Goal: Task Accomplishment & Management: Manage account settings

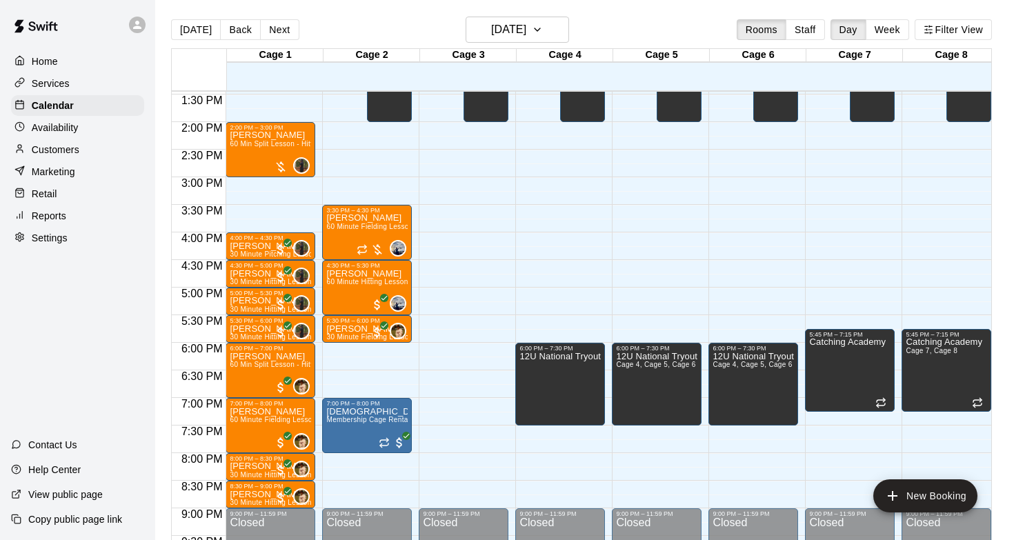
scroll to position [741, 0]
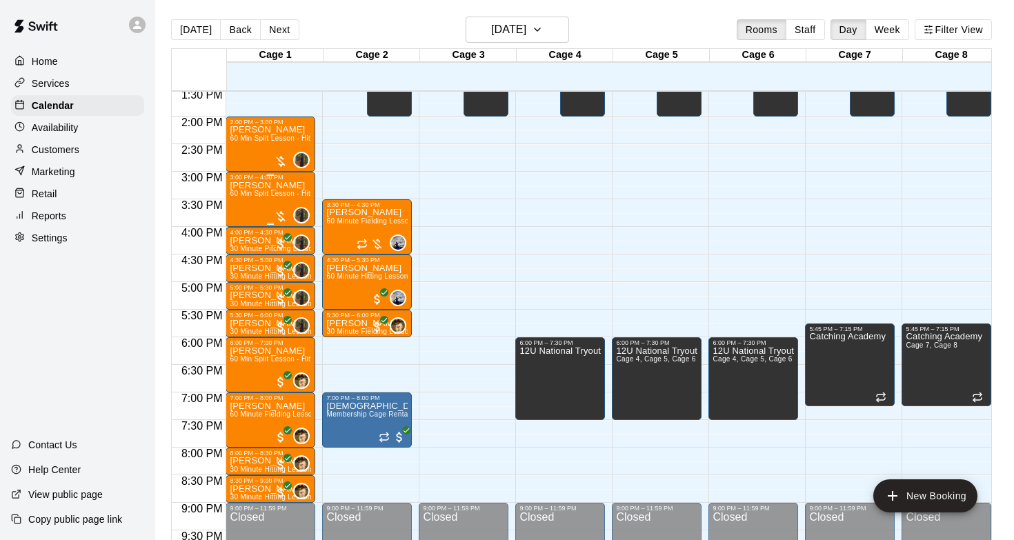
scroll to position [747, 0]
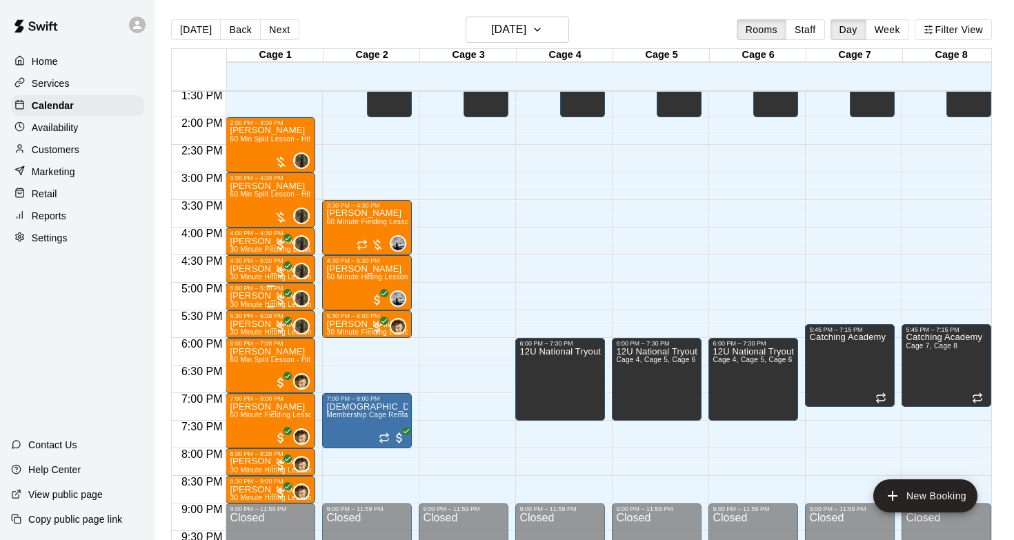
click at [263, 296] on p "[PERSON_NAME]" at bounding box center [270, 296] width 81 height 0
click at [243, 347] on img "edit" at bounding box center [245, 344] width 16 height 16
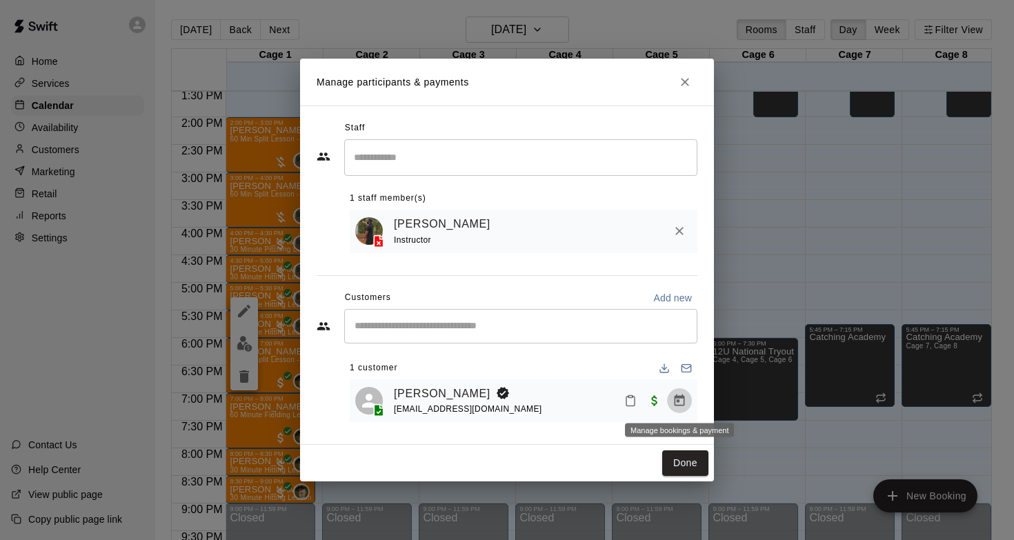
click at [678, 409] on button "Manage bookings & payment" at bounding box center [679, 401] width 25 height 25
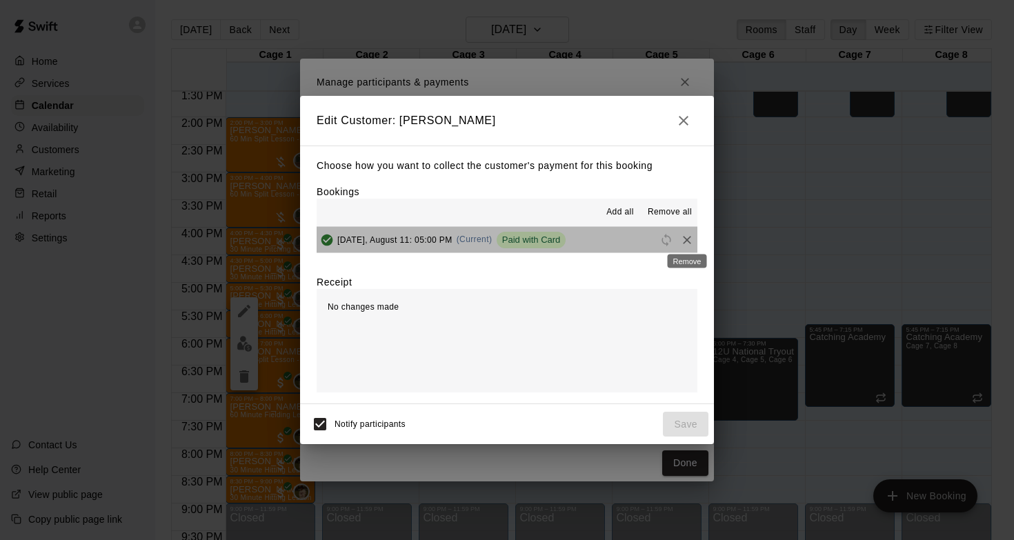
click at [691, 245] on div "Remove" at bounding box center [688, 257] width 42 height 25
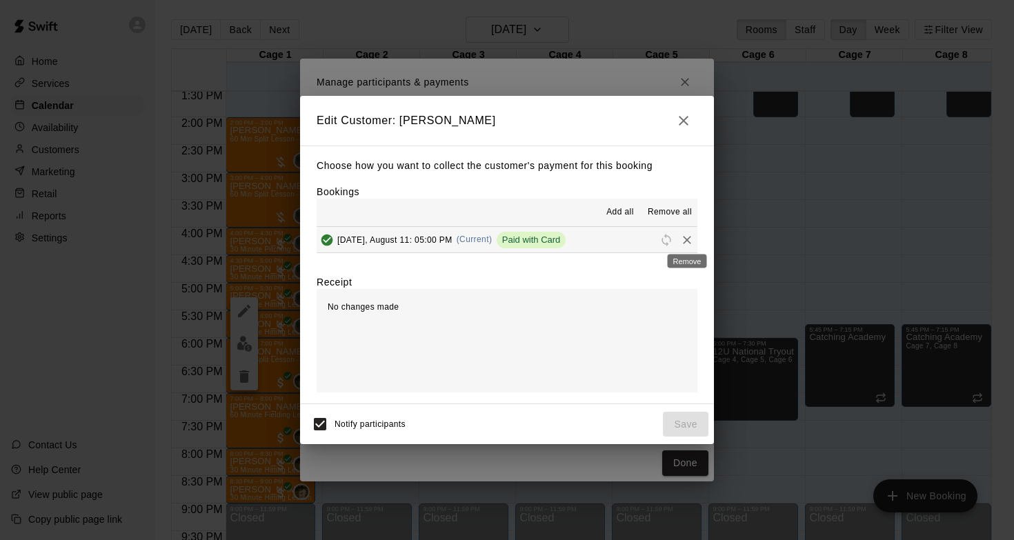
click at [687, 242] on icon "Remove" at bounding box center [687, 240] width 14 height 14
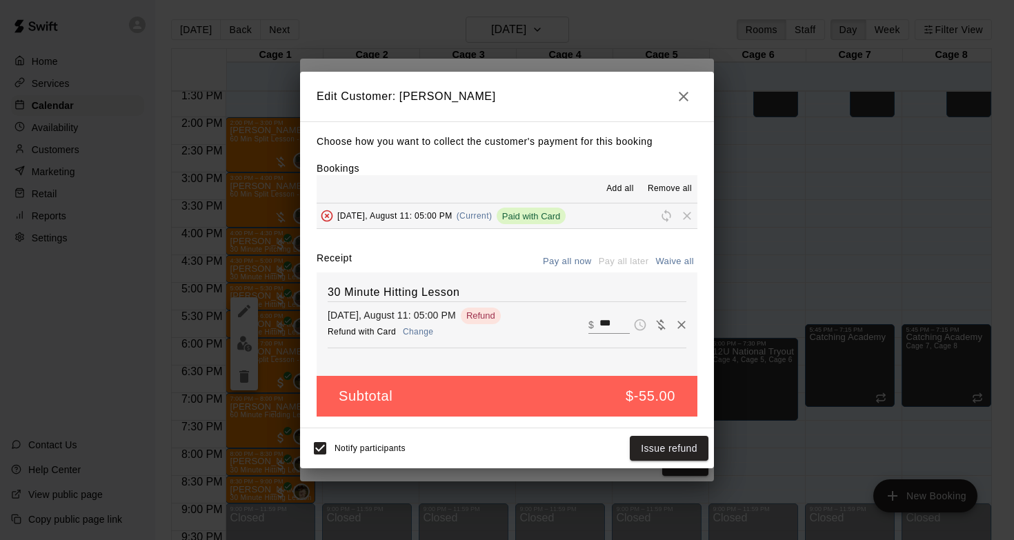
click at [415, 331] on button "Change" at bounding box center [418, 332] width 44 height 20
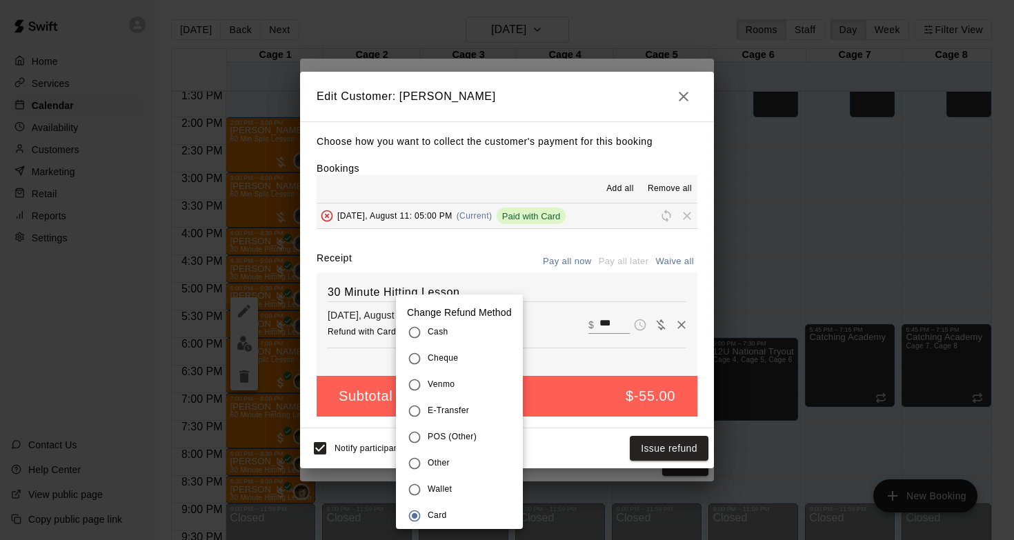
click at [442, 490] on span "Wallet" at bounding box center [440, 490] width 24 height 14
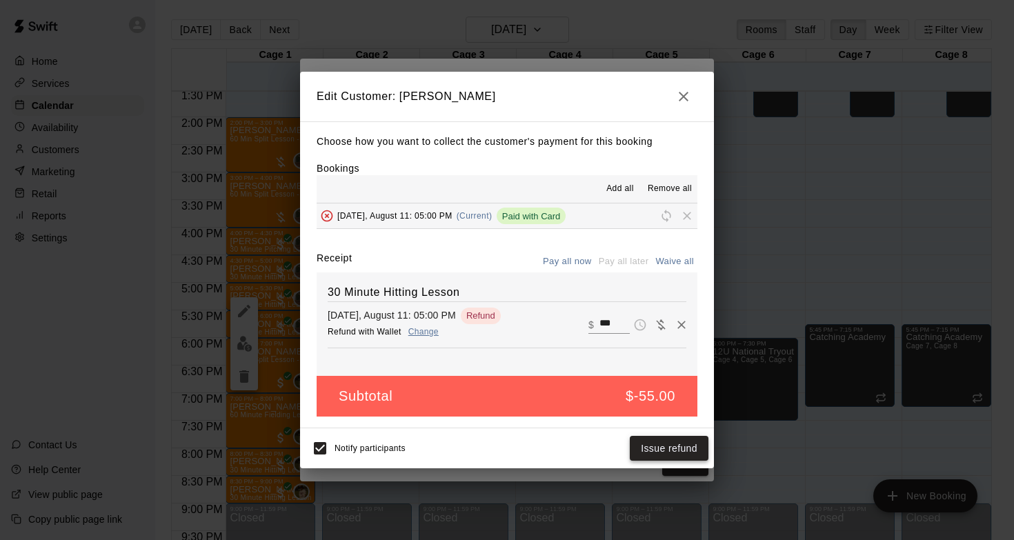
click at [666, 448] on button "Issue refund" at bounding box center [669, 449] width 79 height 26
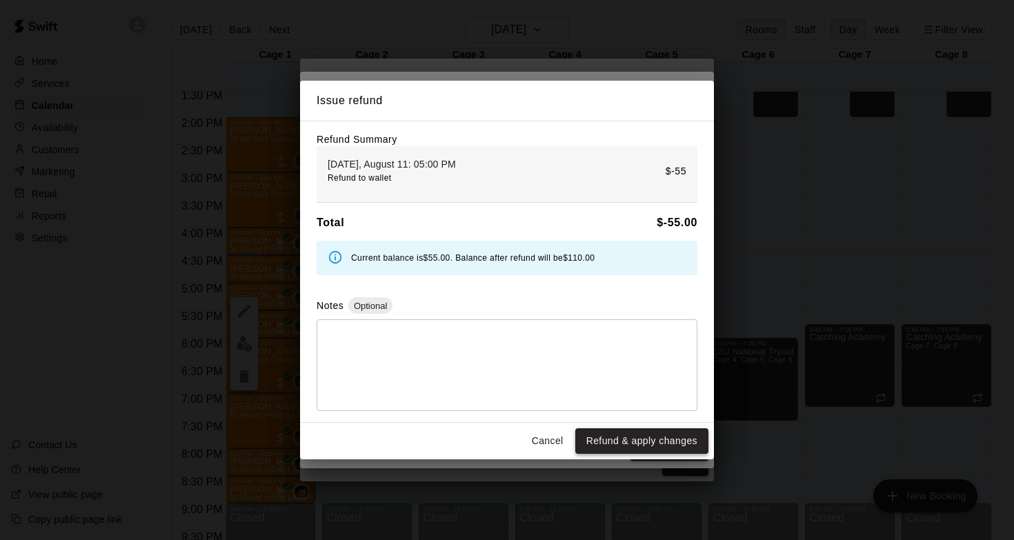
click at [665, 440] on button "Refund & apply changes" at bounding box center [642, 442] width 133 height 26
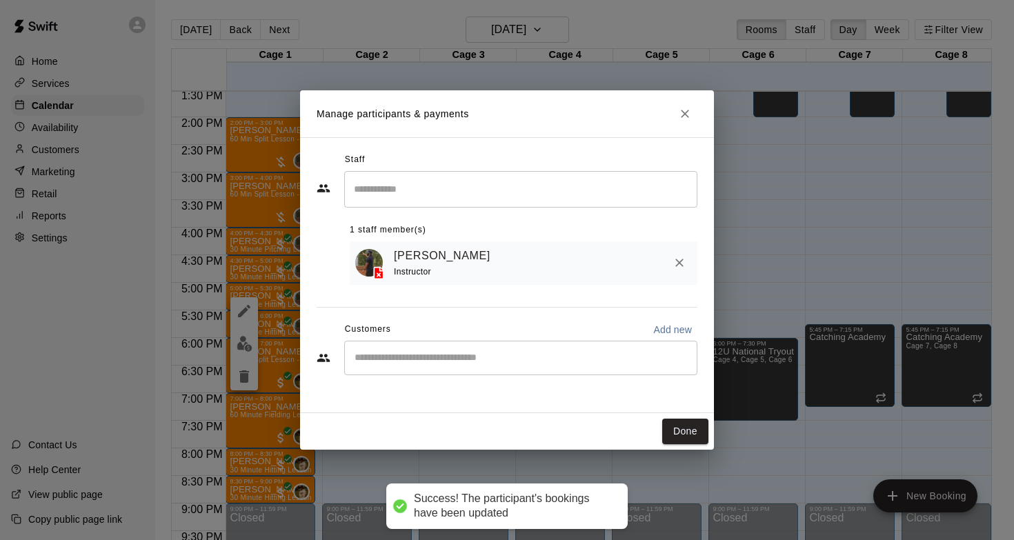
click at [677, 262] on icon "Remove" at bounding box center [680, 263] width 8 height 8
click at [683, 112] on icon "Close" at bounding box center [685, 114] width 8 height 8
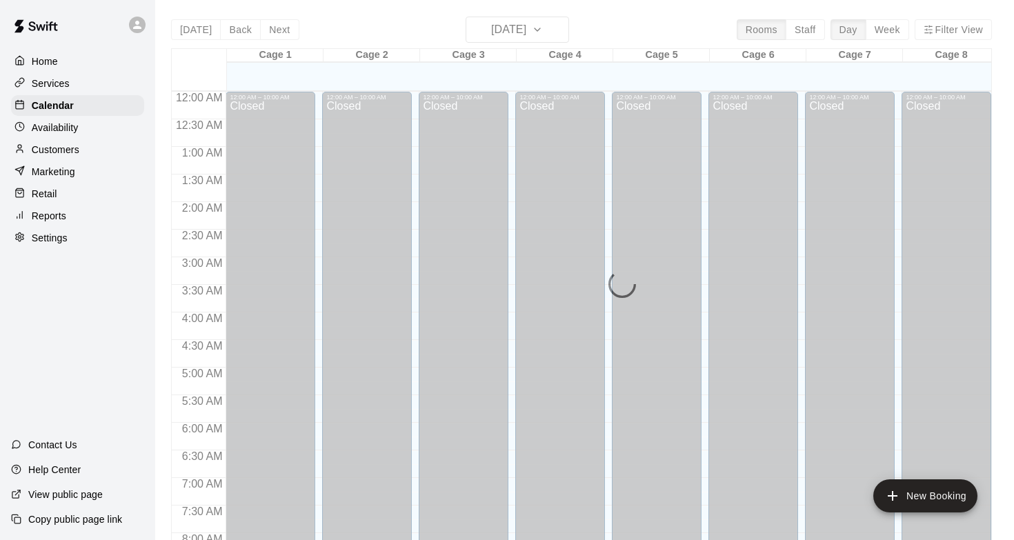
scroll to position [720, 0]
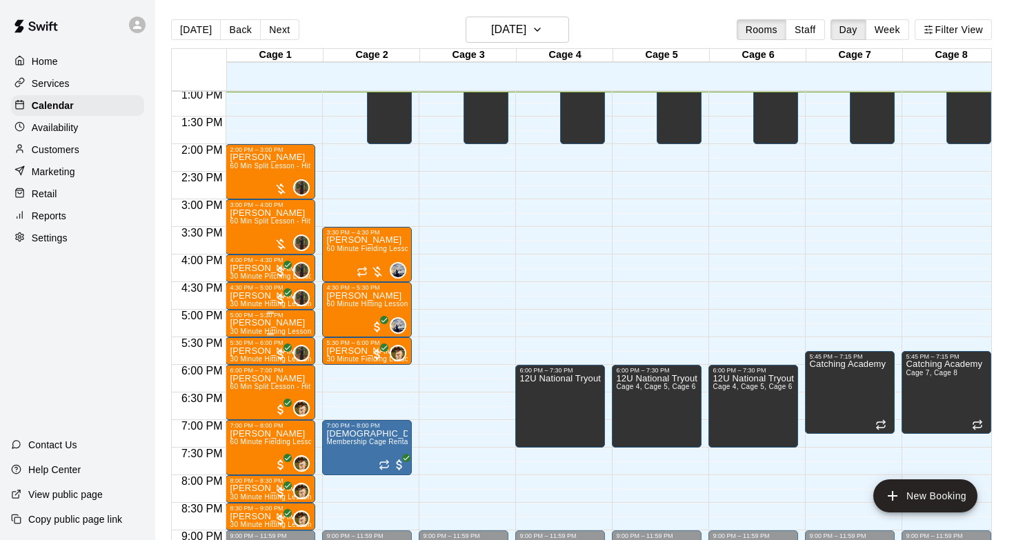
click at [262, 323] on p "[PERSON_NAME]" at bounding box center [270, 323] width 81 height 0
click at [248, 409] on icon "delete" at bounding box center [244, 403] width 17 height 17
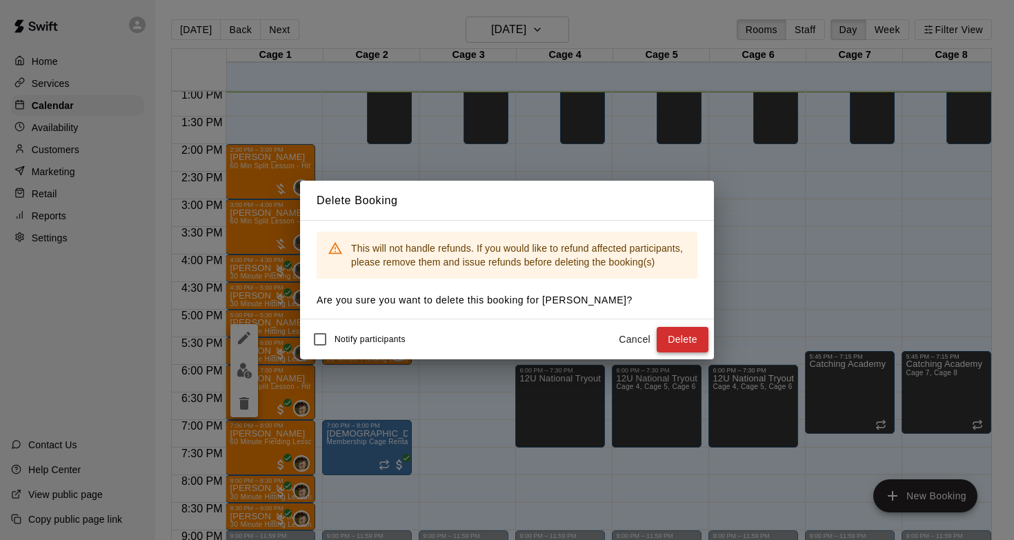
click at [668, 340] on button "Delete" at bounding box center [683, 340] width 52 height 26
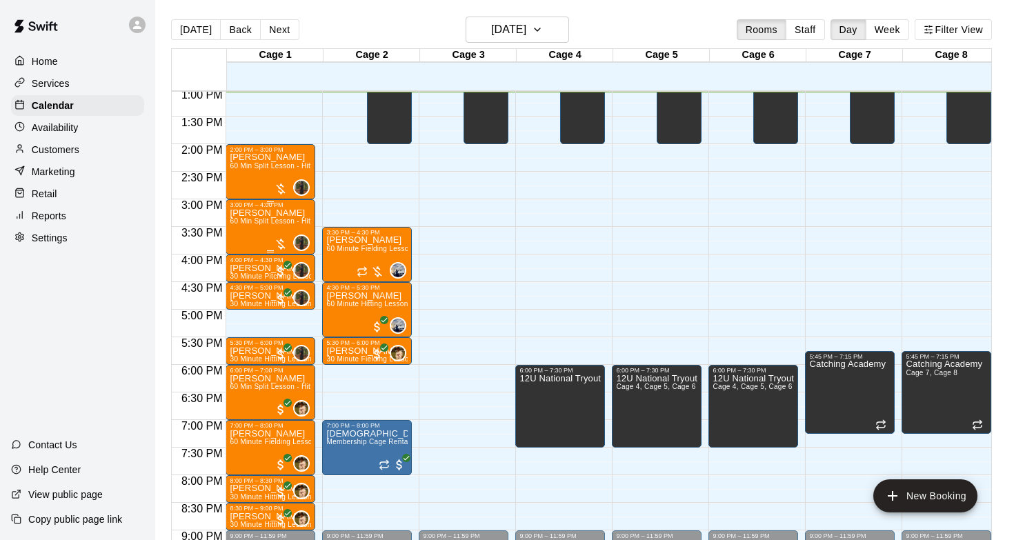
click at [246, 226] on div "[PERSON_NAME] 60 Min Split Lesson - Hitting/Pitching" at bounding box center [270, 478] width 81 height 540
click at [241, 253] on img "edit" at bounding box center [245, 256] width 16 height 16
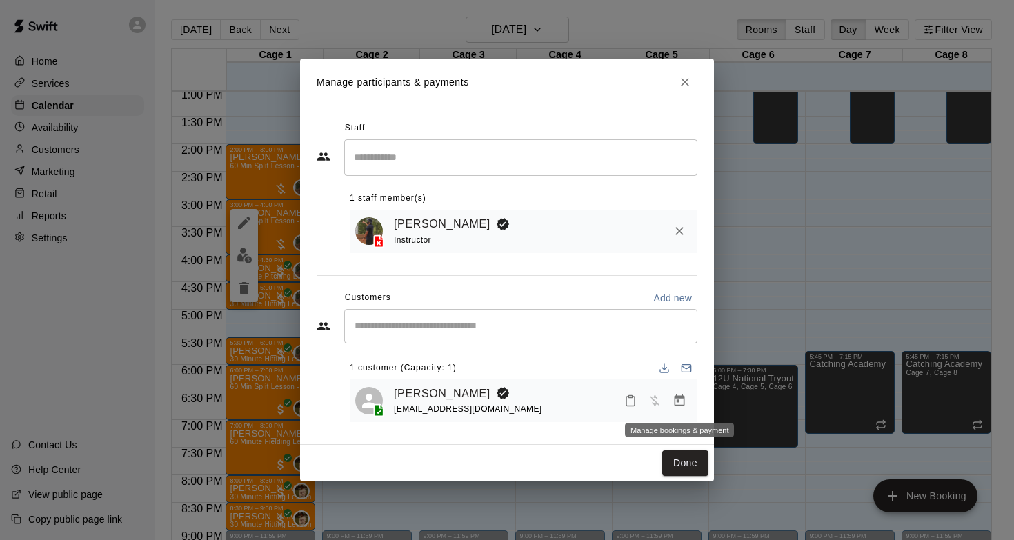
click at [682, 403] on icon "Manage bookings & payment" at bounding box center [680, 401] width 14 height 14
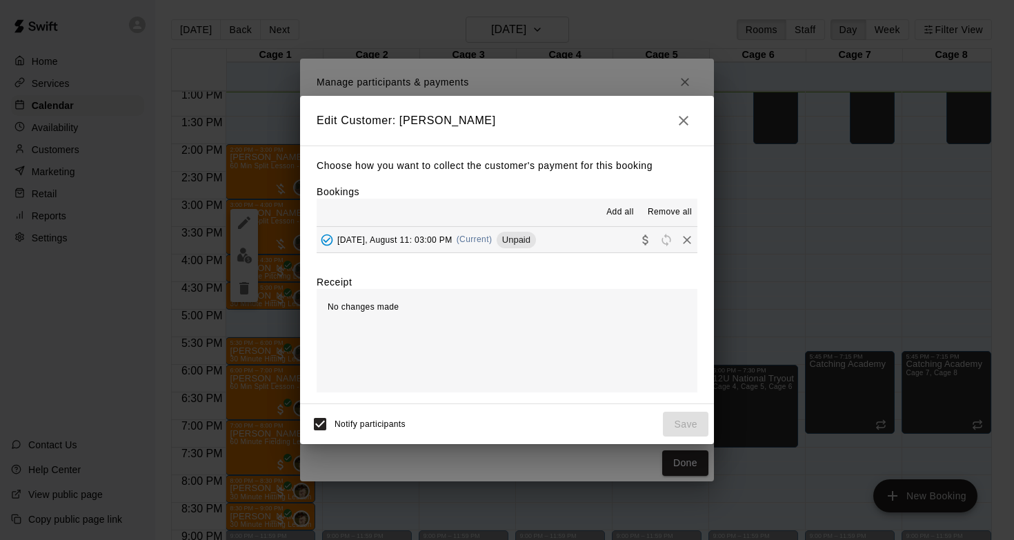
click at [578, 246] on button "[DATE], August 11: 03:00 PM (Current) Unpaid" at bounding box center [507, 240] width 381 height 26
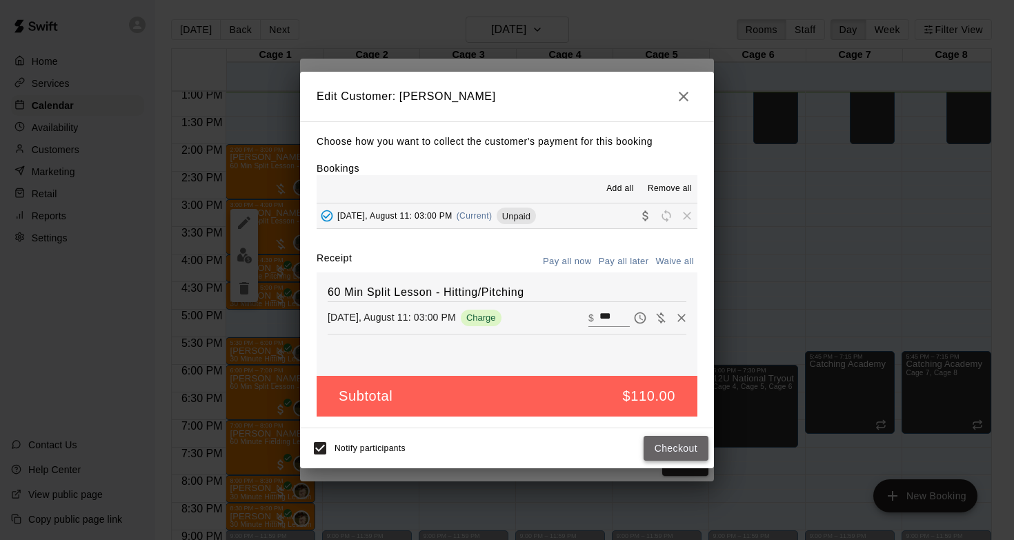
click at [677, 446] on button "Checkout" at bounding box center [676, 449] width 65 height 26
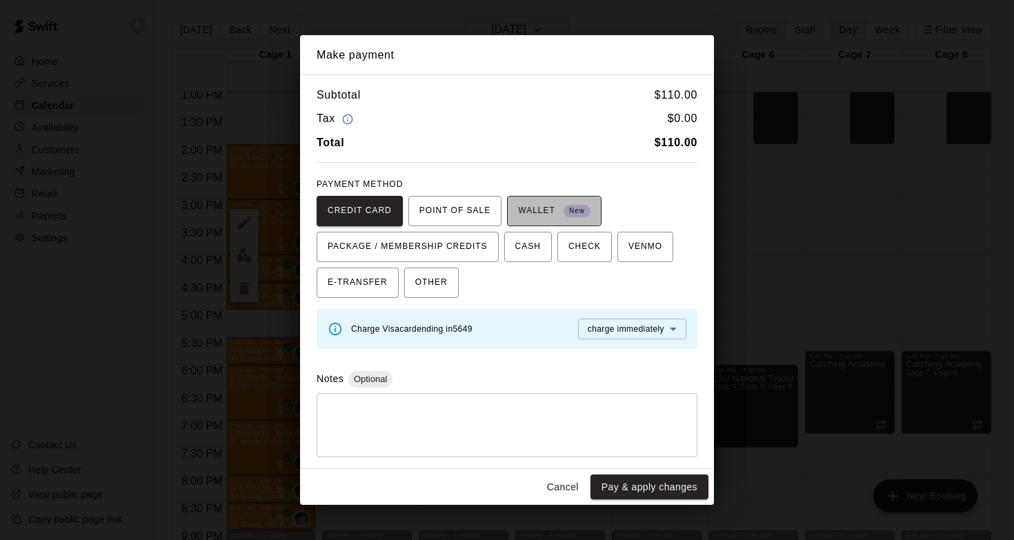
click at [542, 220] on span "WALLET New" at bounding box center [554, 211] width 72 height 22
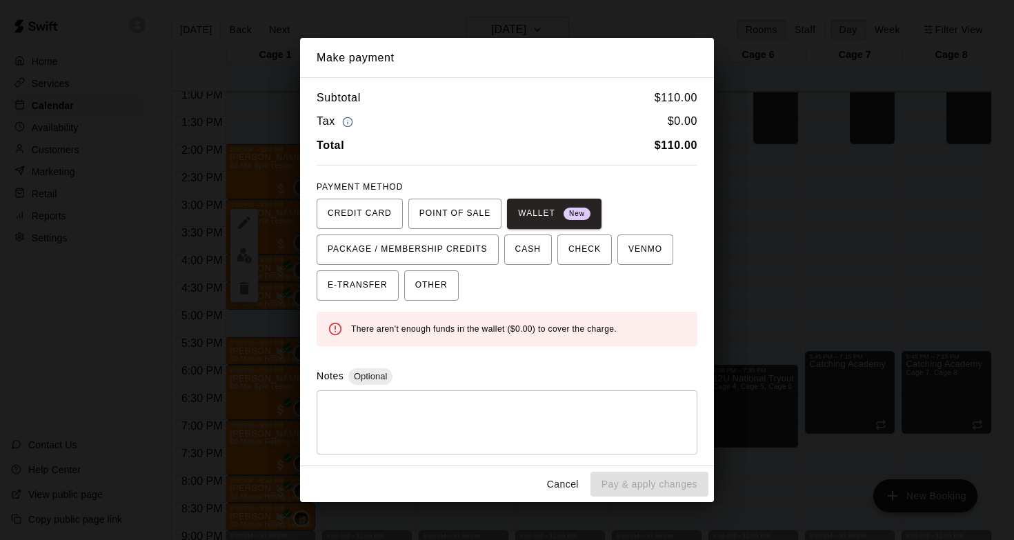
click at [556, 324] on span "There aren't enough funds in the wallet ($0.00) to cover the charge." at bounding box center [484, 329] width 266 height 10
click at [520, 324] on span "There aren't enough funds in the wallet ($0.00) to cover the charge." at bounding box center [484, 329] width 266 height 10
click at [573, 491] on button "Cancel" at bounding box center [563, 485] width 44 height 26
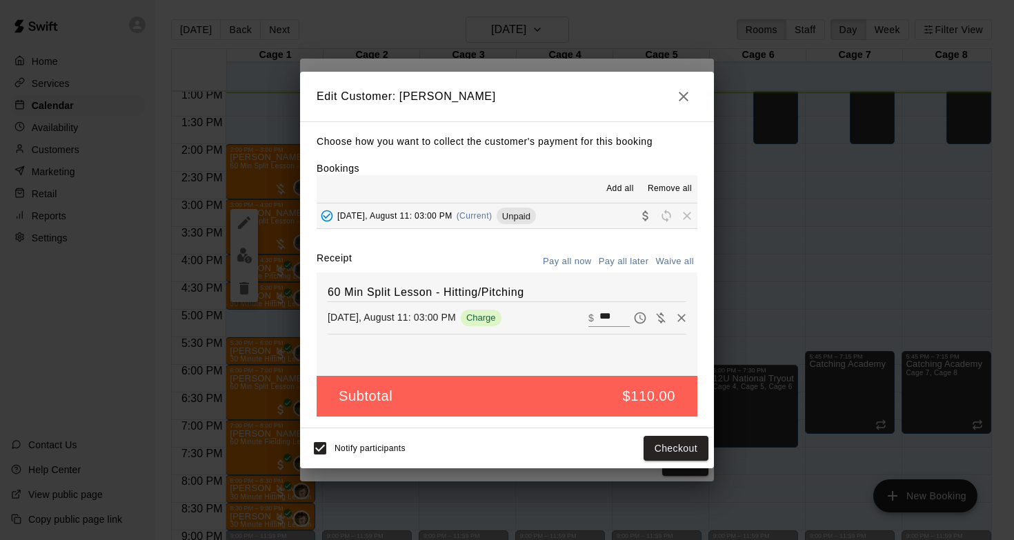
click at [678, 103] on icon "button" at bounding box center [684, 96] width 17 height 17
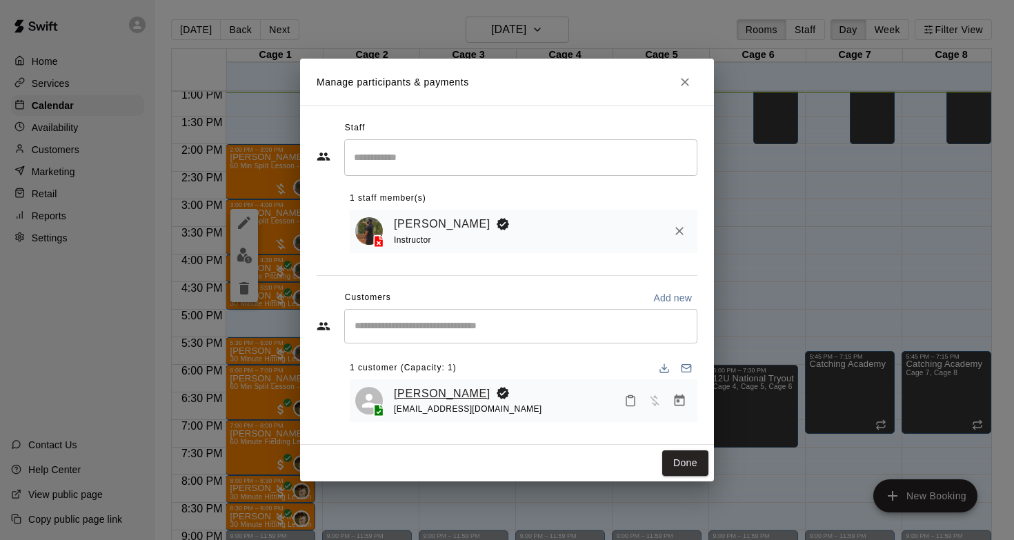
click at [438, 394] on link "[PERSON_NAME]" at bounding box center [442, 394] width 97 height 18
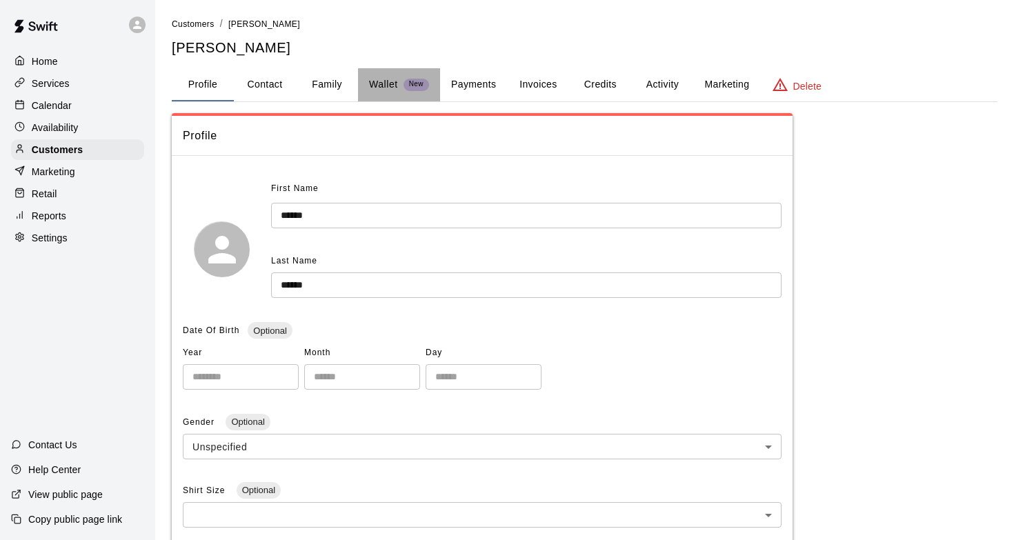
click at [398, 87] on div "Wallet New" at bounding box center [399, 84] width 60 height 14
click at [386, 93] on button "Wallet New" at bounding box center [399, 84] width 82 height 33
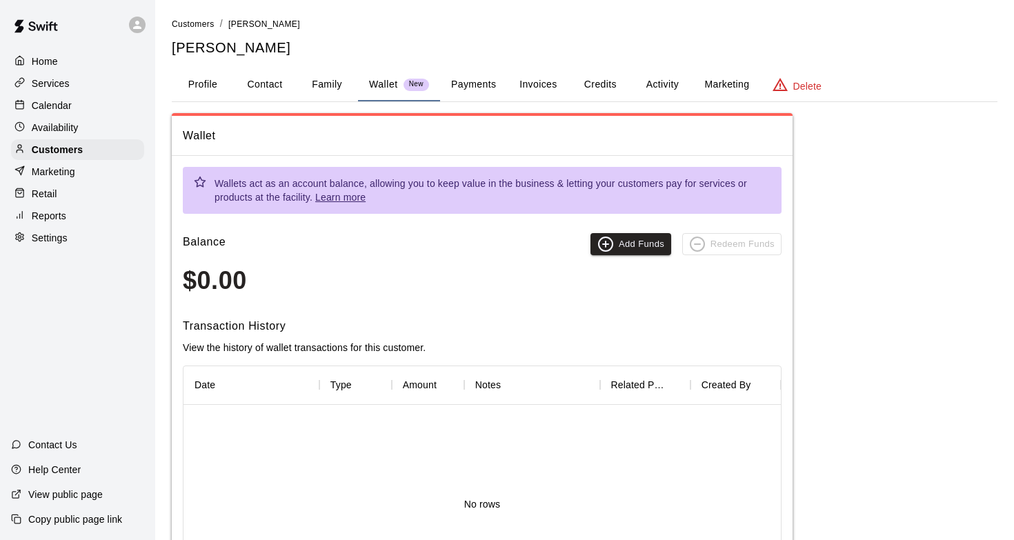
click at [75, 124] on p "Availability" at bounding box center [55, 128] width 47 height 14
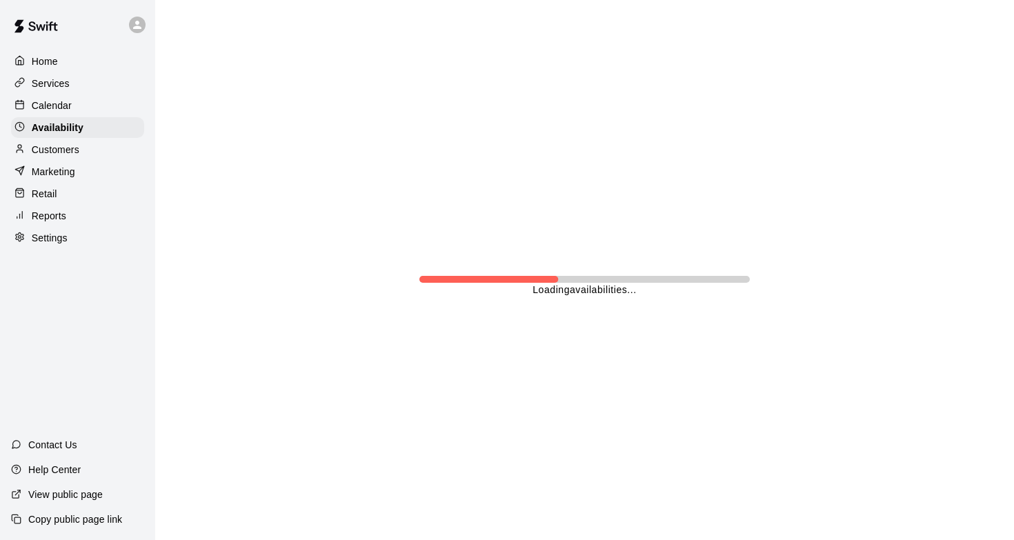
click at [75, 110] on div "Calendar" at bounding box center [77, 105] width 133 height 21
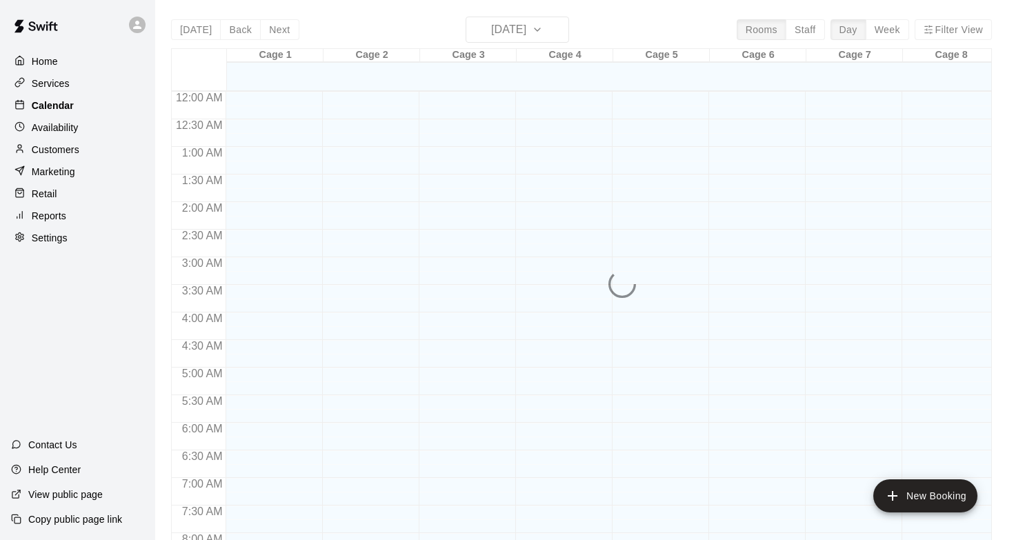
scroll to position [722, 0]
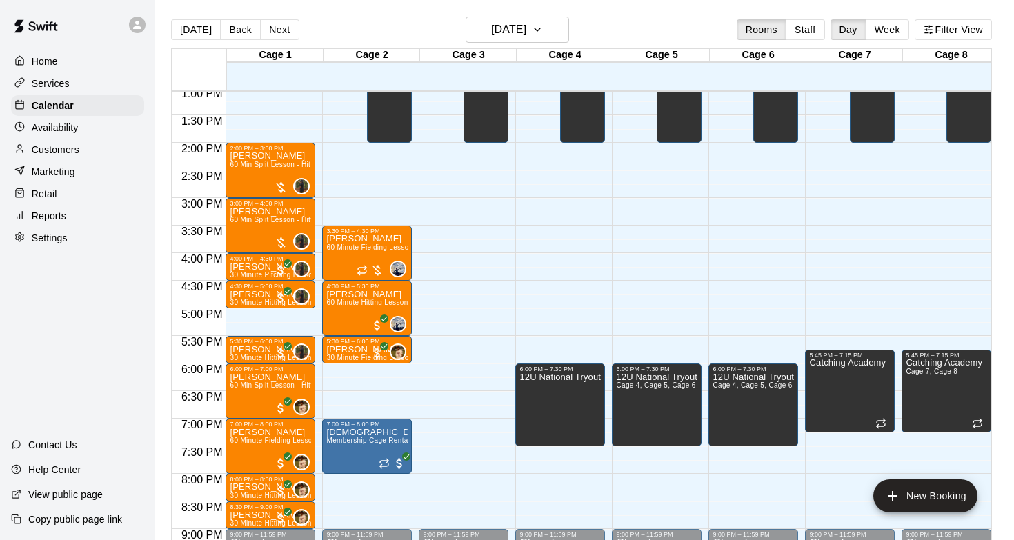
click at [89, 141] on div "Customers" at bounding box center [77, 149] width 133 height 21
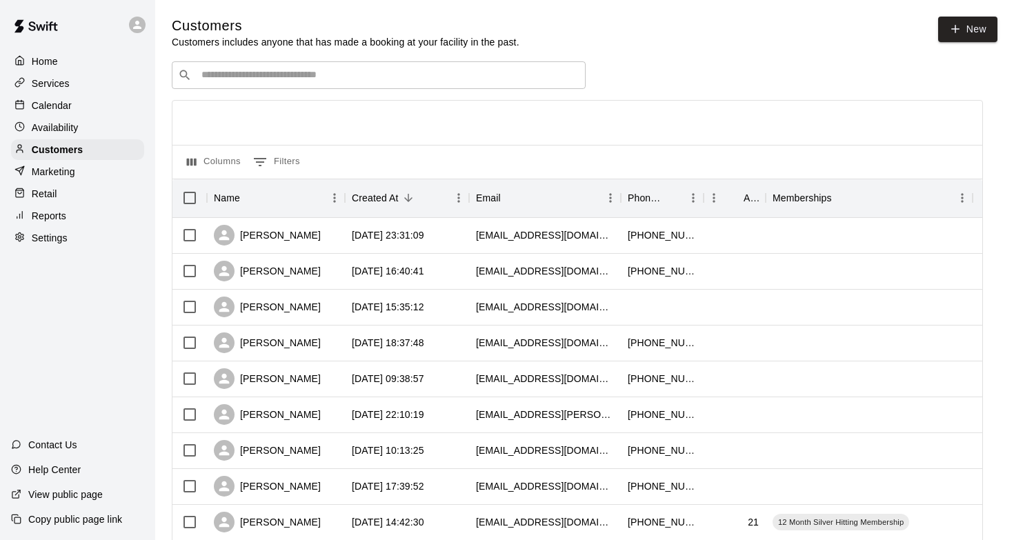
click at [371, 81] on input "Search customers by name or email" at bounding box center [388, 75] width 382 height 14
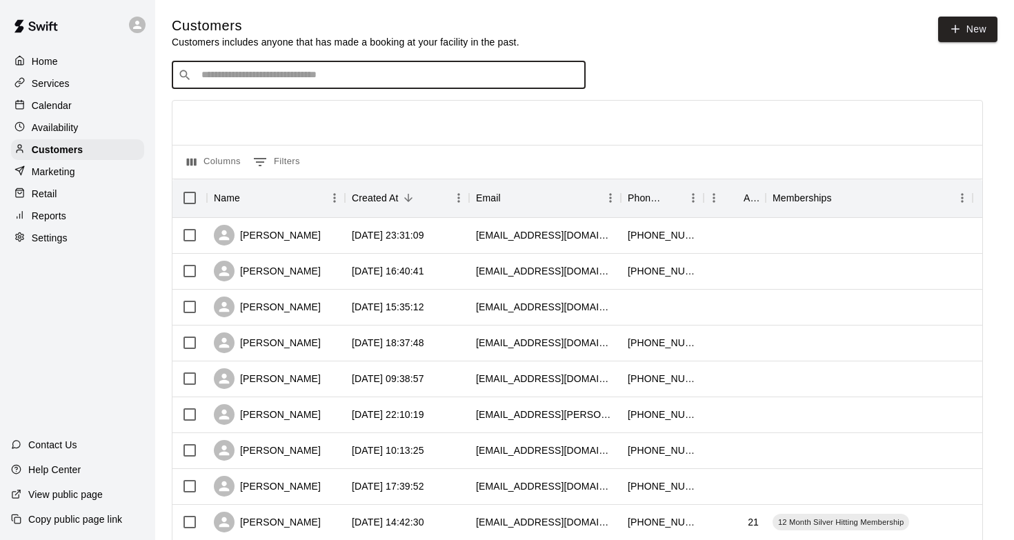
type input "*"
type input "*******"
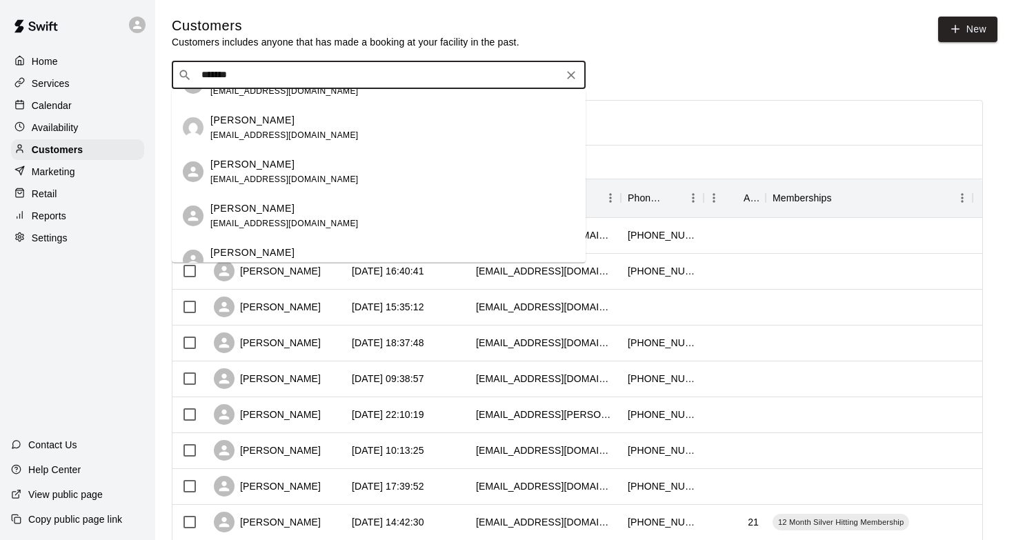
scroll to position [117, 0]
click at [323, 173] on div "Jessica Koller jgkoller@gmail.com" at bounding box center [392, 172] width 364 height 30
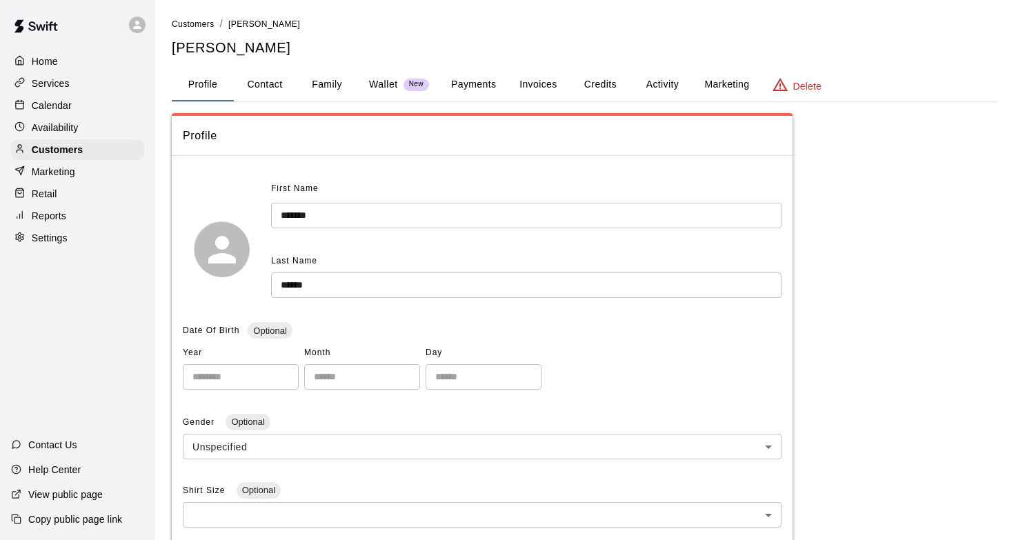
click at [403, 72] on button "Wallet New" at bounding box center [399, 84] width 82 height 33
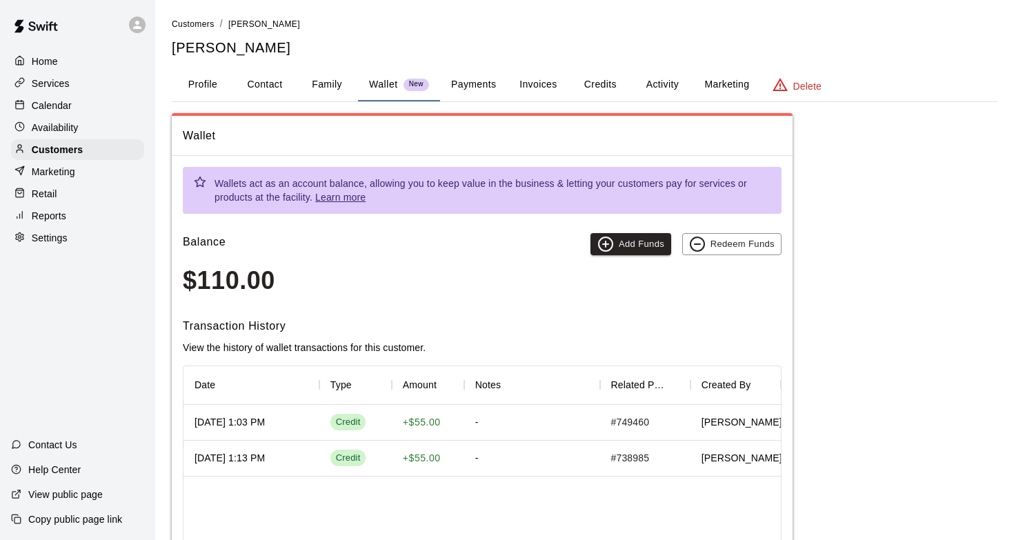
click at [538, 86] on button "Invoices" at bounding box center [538, 84] width 62 height 33
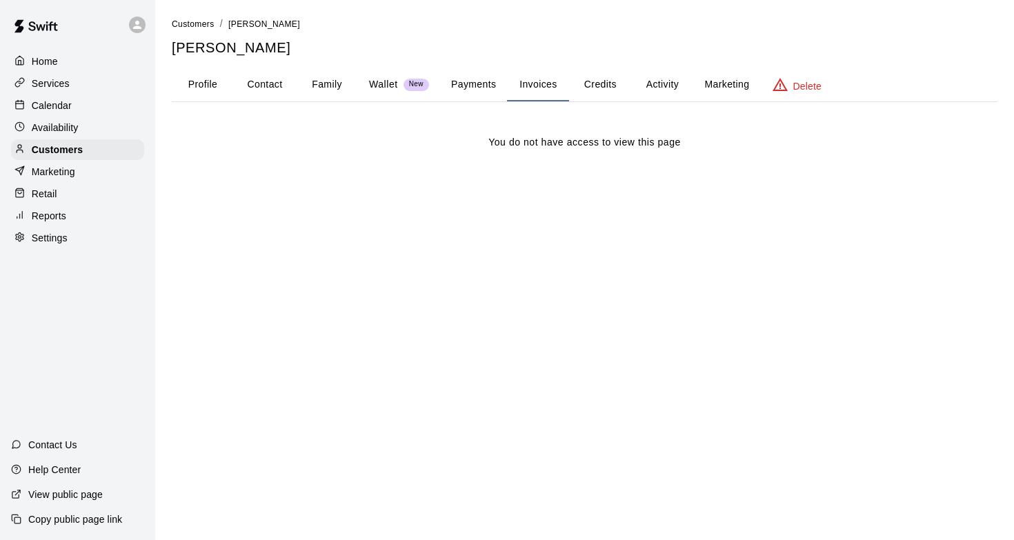
click at [600, 89] on button "Credits" at bounding box center [600, 84] width 62 height 33
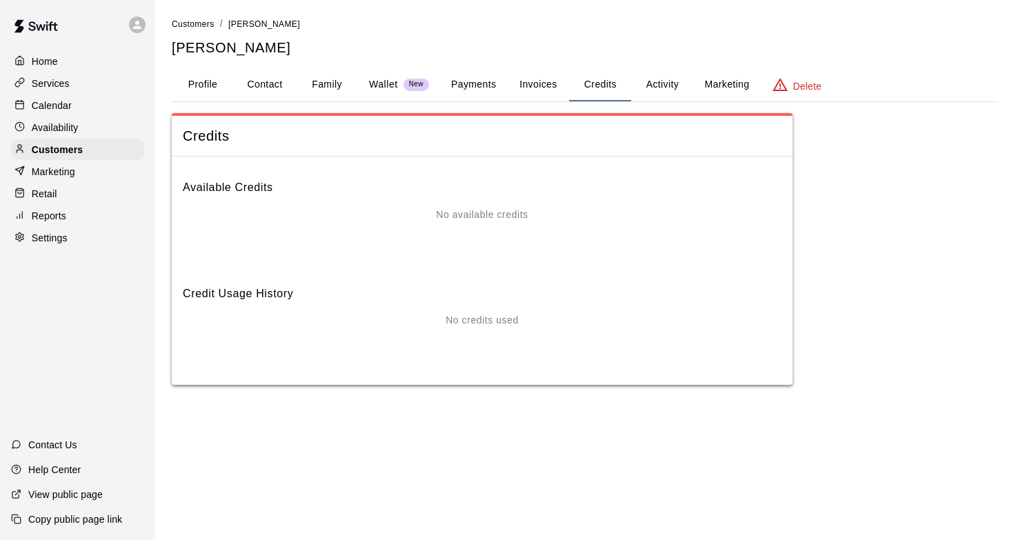
click at [636, 87] on button "Activity" at bounding box center [662, 84] width 62 height 33
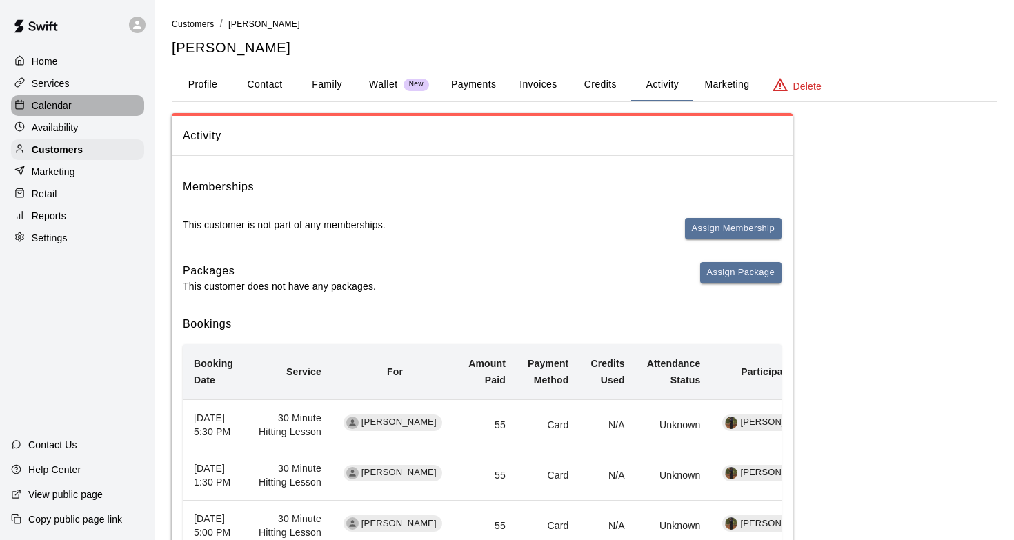
click at [71, 111] on div "Calendar" at bounding box center [77, 105] width 133 height 21
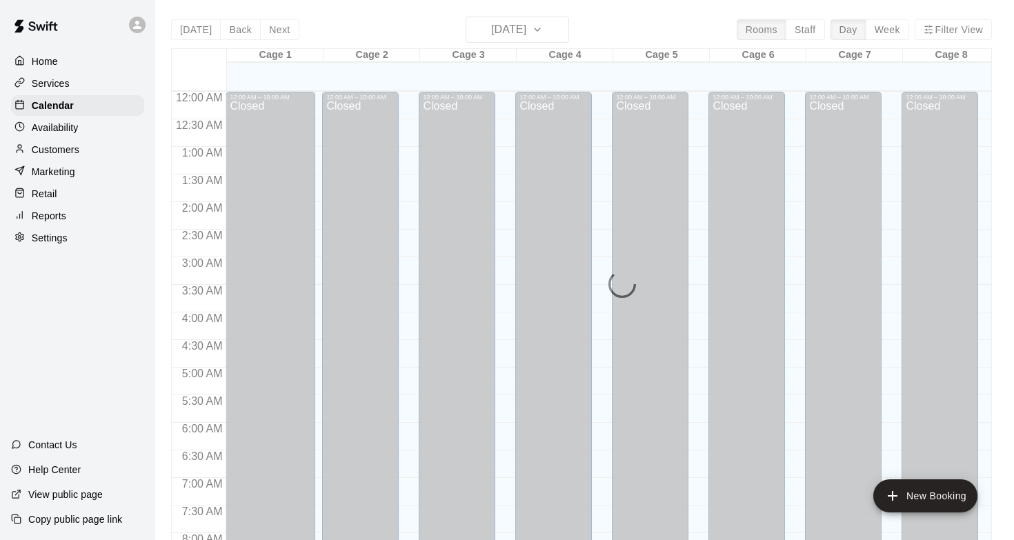
scroll to position [723, 0]
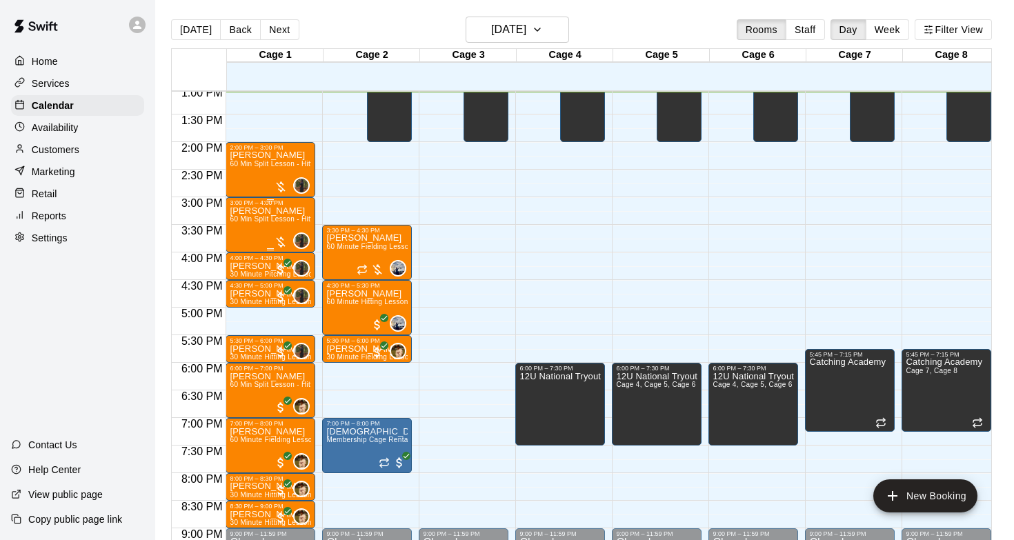
click at [284, 225] on div "[PERSON_NAME] 60 Min Split Lesson - Hitting/Pitching" at bounding box center [270, 476] width 81 height 540
click at [291, 219] on div at bounding box center [507, 270] width 1014 height 540
click at [277, 222] on span "60 Min Split Lesson - Hitting/Pitching" at bounding box center [290, 219] width 121 height 8
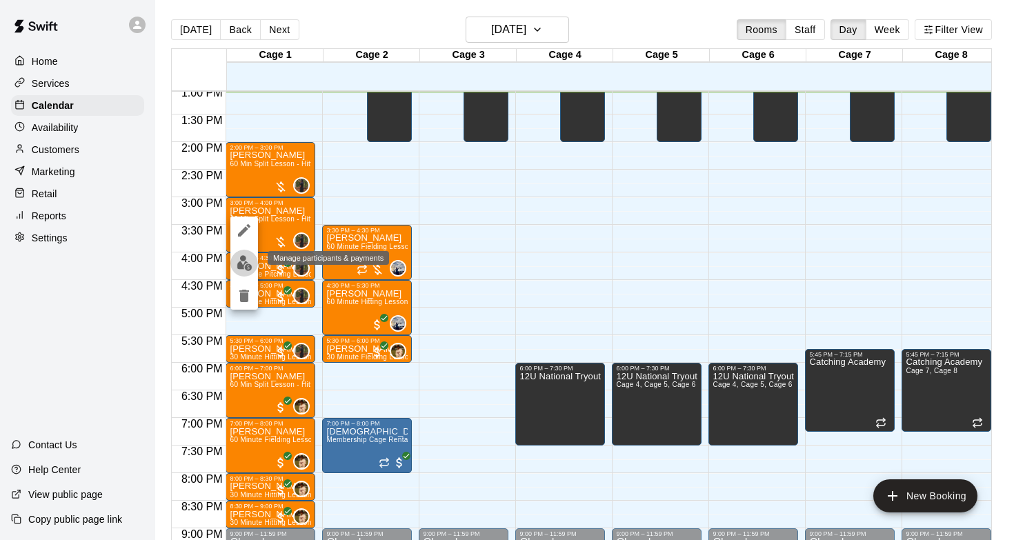
click at [239, 262] on img "edit" at bounding box center [245, 263] width 16 height 16
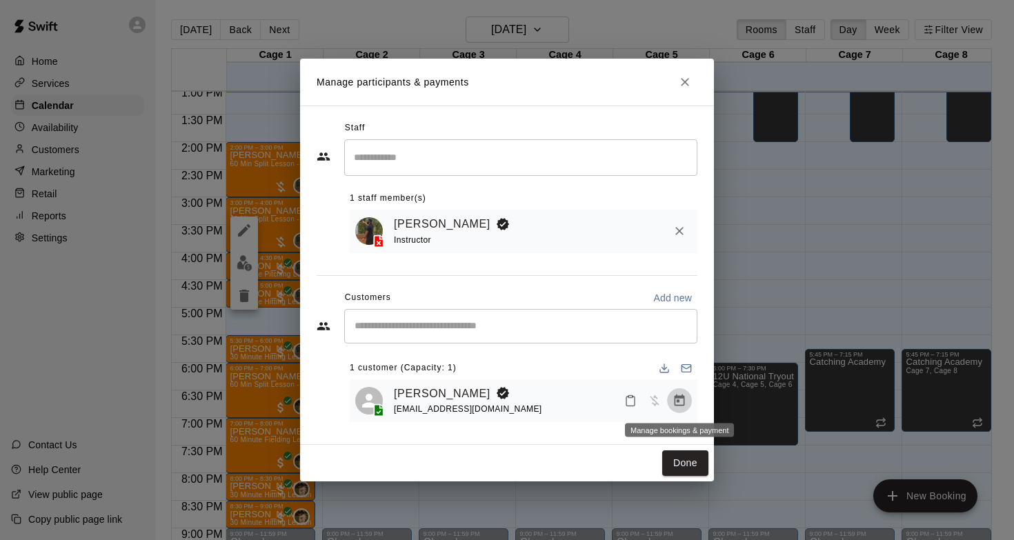
click at [676, 397] on icon "Manage bookings & payment" at bounding box center [680, 401] width 10 height 12
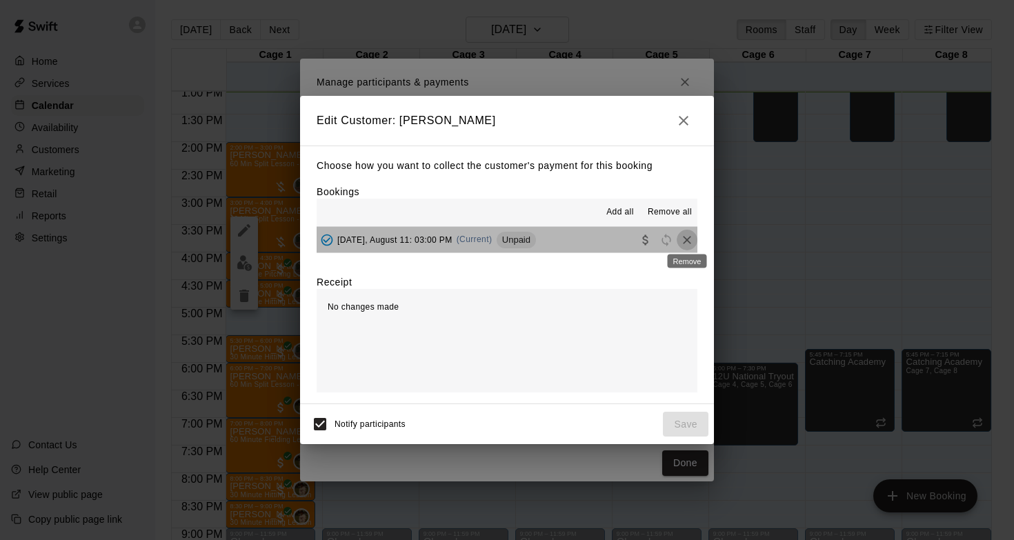
click at [689, 241] on icon "Remove" at bounding box center [687, 240] width 14 height 14
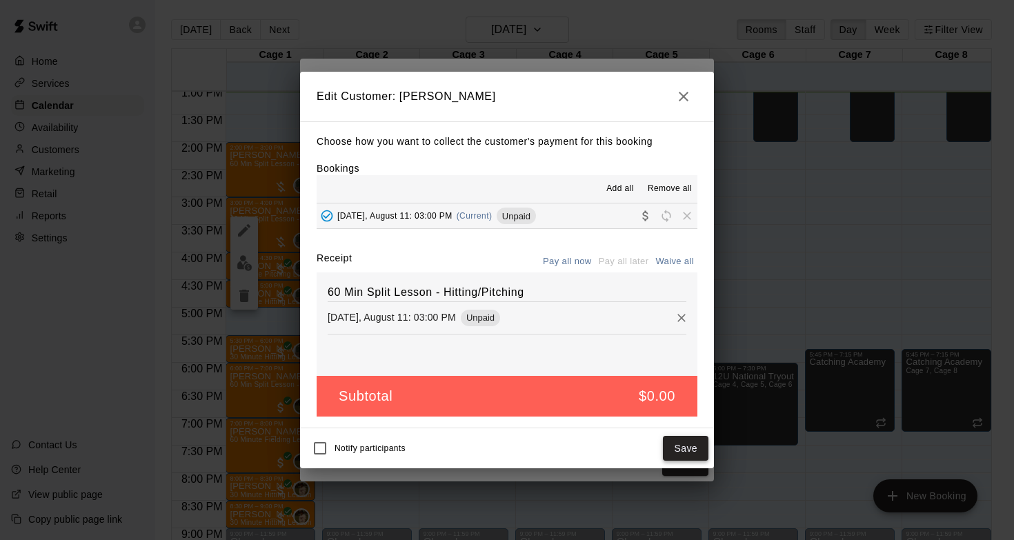
click at [670, 453] on button "Save" at bounding box center [686, 449] width 46 height 26
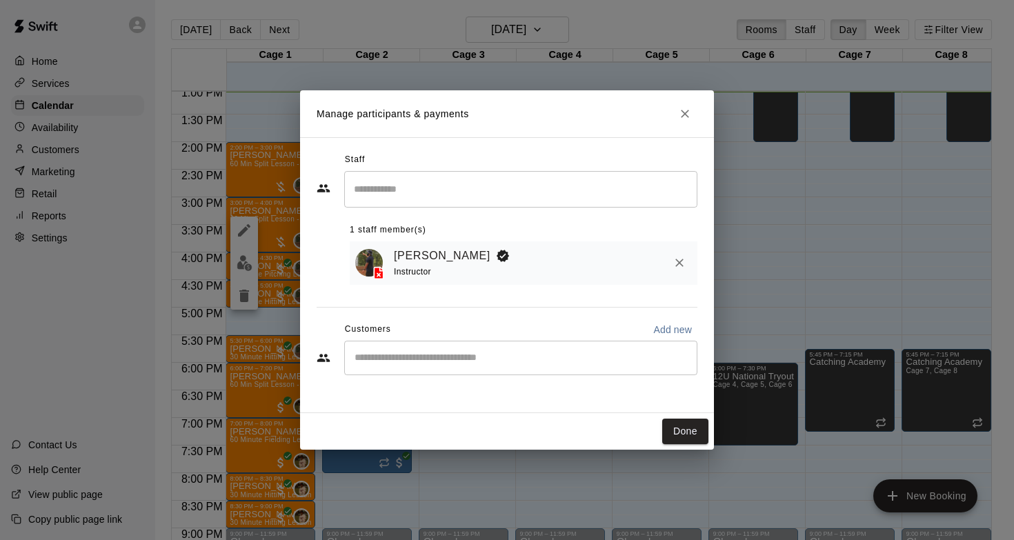
click at [632, 357] on input "Start typing to search customers..." at bounding box center [521, 358] width 341 height 14
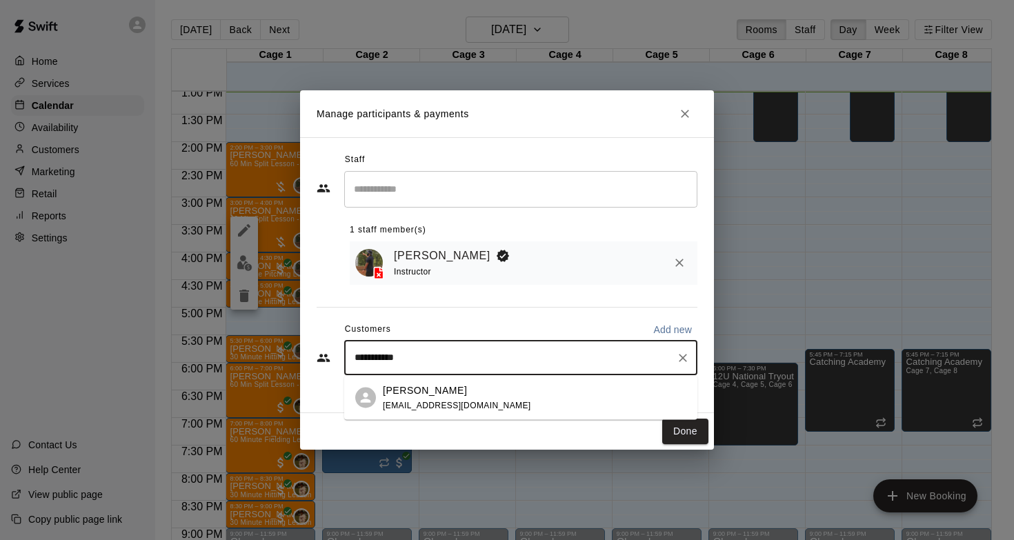
type input "**********"
click at [564, 403] on div "Jessica Koller jgkoller@gmail.com" at bounding box center [535, 398] width 304 height 30
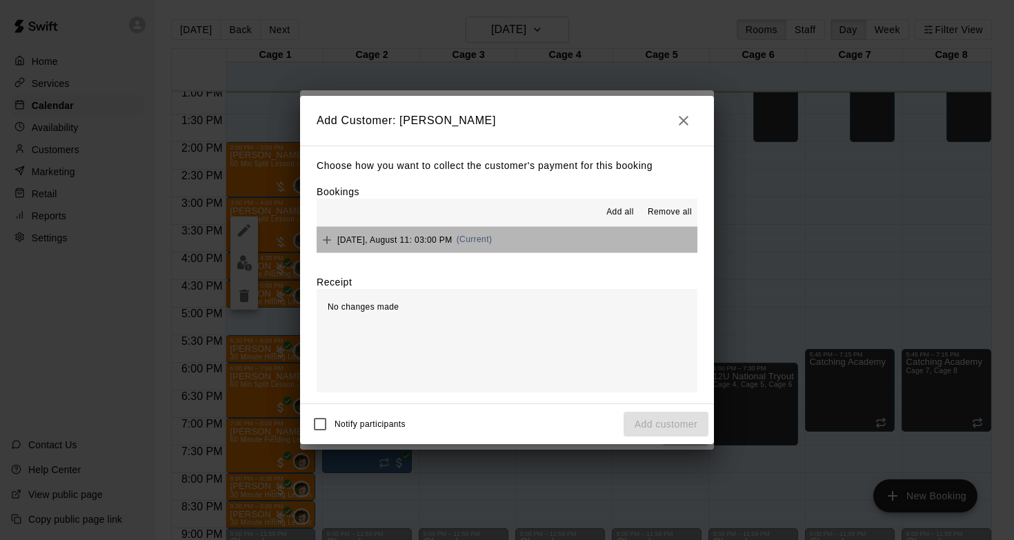
click at [580, 243] on button "Monday, August 11: 03:00 PM (Current)" at bounding box center [507, 240] width 381 height 26
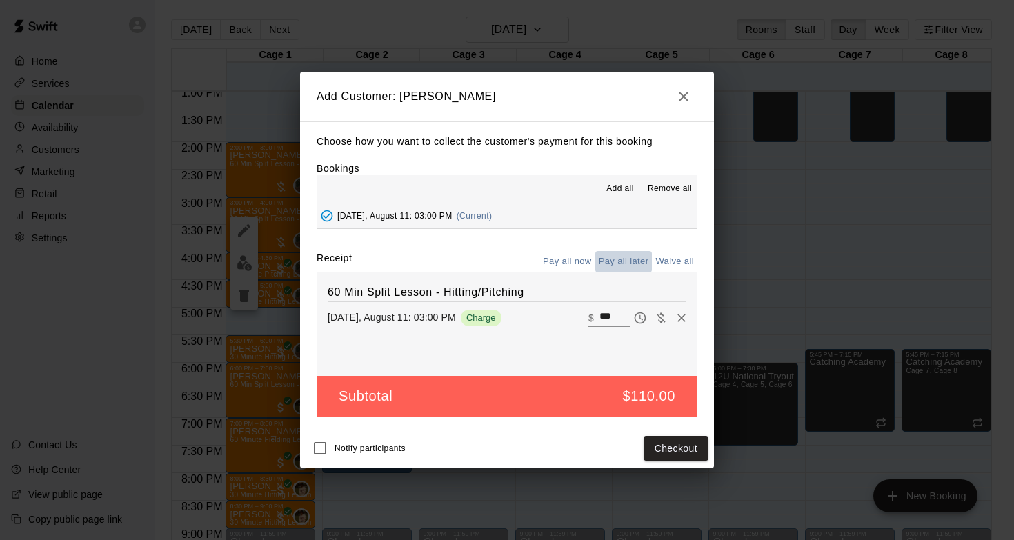
click at [613, 259] on button "Pay all later" at bounding box center [624, 261] width 57 height 21
click at [642, 444] on button "Add customer" at bounding box center [666, 449] width 85 height 26
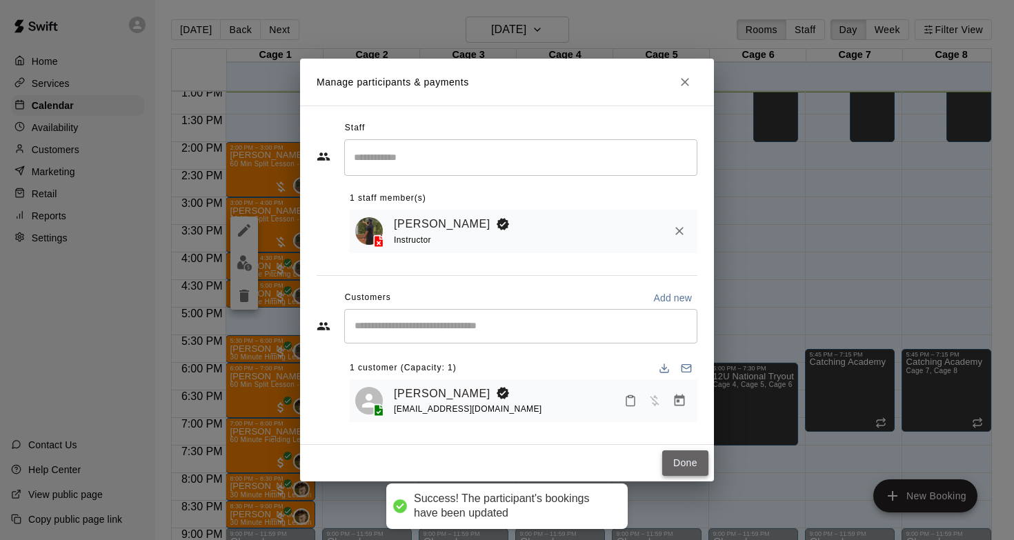
click at [682, 464] on button "Done" at bounding box center [685, 464] width 46 height 26
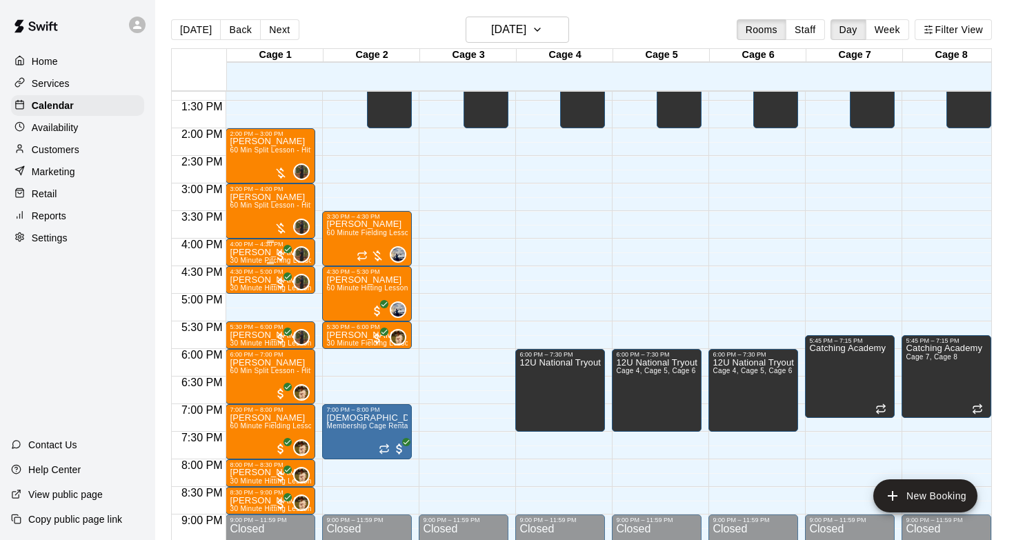
scroll to position [760, 0]
